Goal: Task Accomplishment & Management: Use online tool/utility

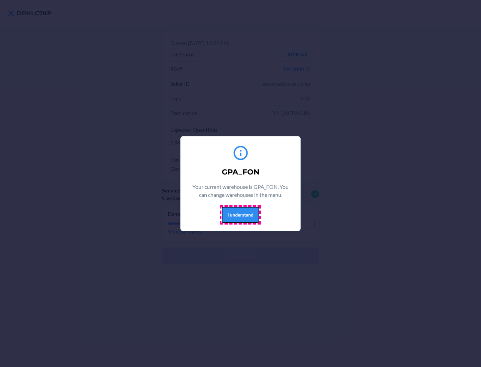
click at [240, 215] on button "I understand" at bounding box center [240, 215] width 37 height 16
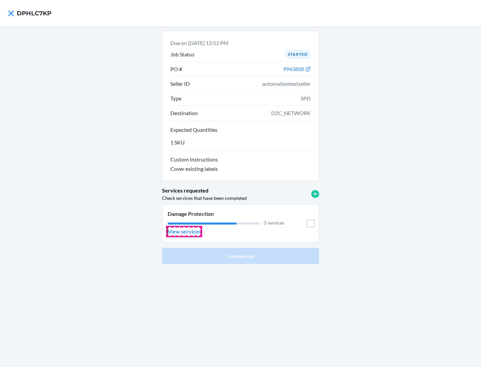
click at [184, 232] on p "View services" at bounding box center [184, 232] width 33 height 8
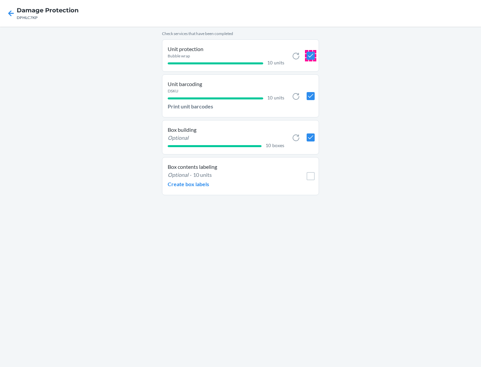
click at [310, 55] on input "checkbox" at bounding box center [310, 56] width 8 height 8
checkbox input "true"
